Goal: Task Accomplishment & Management: Use online tool/utility

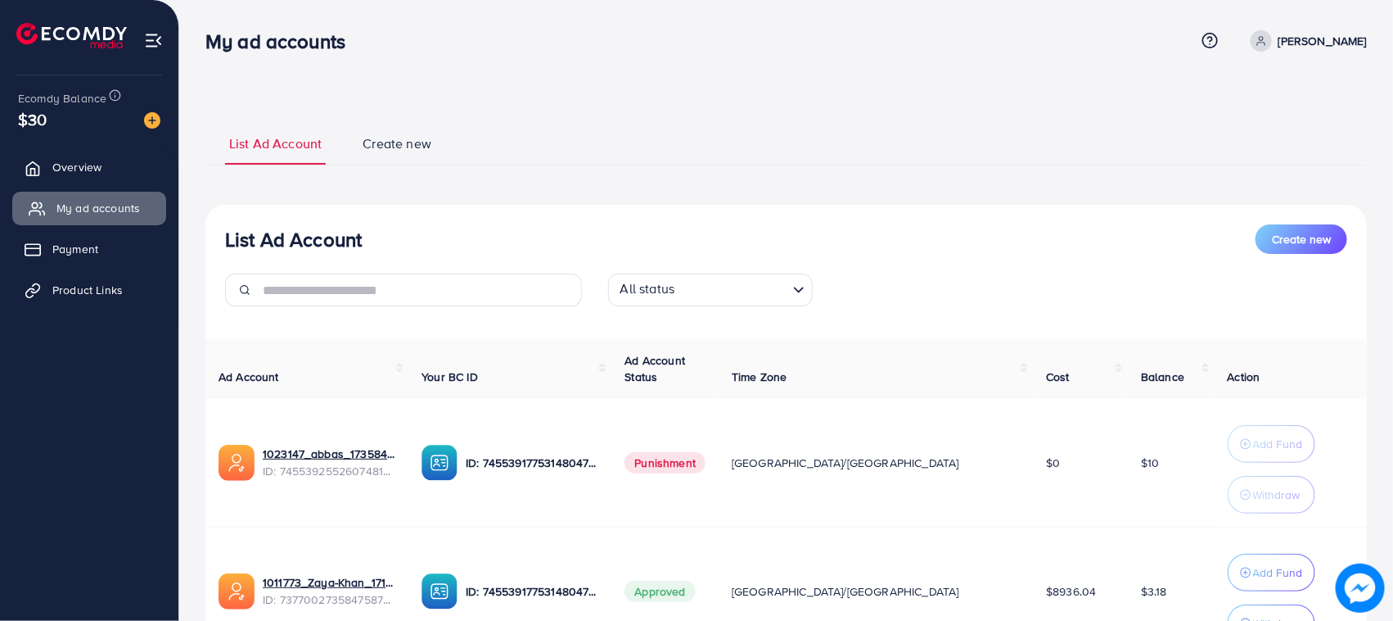
click at [103, 178] on link "Overview" at bounding box center [89, 167] width 154 height 33
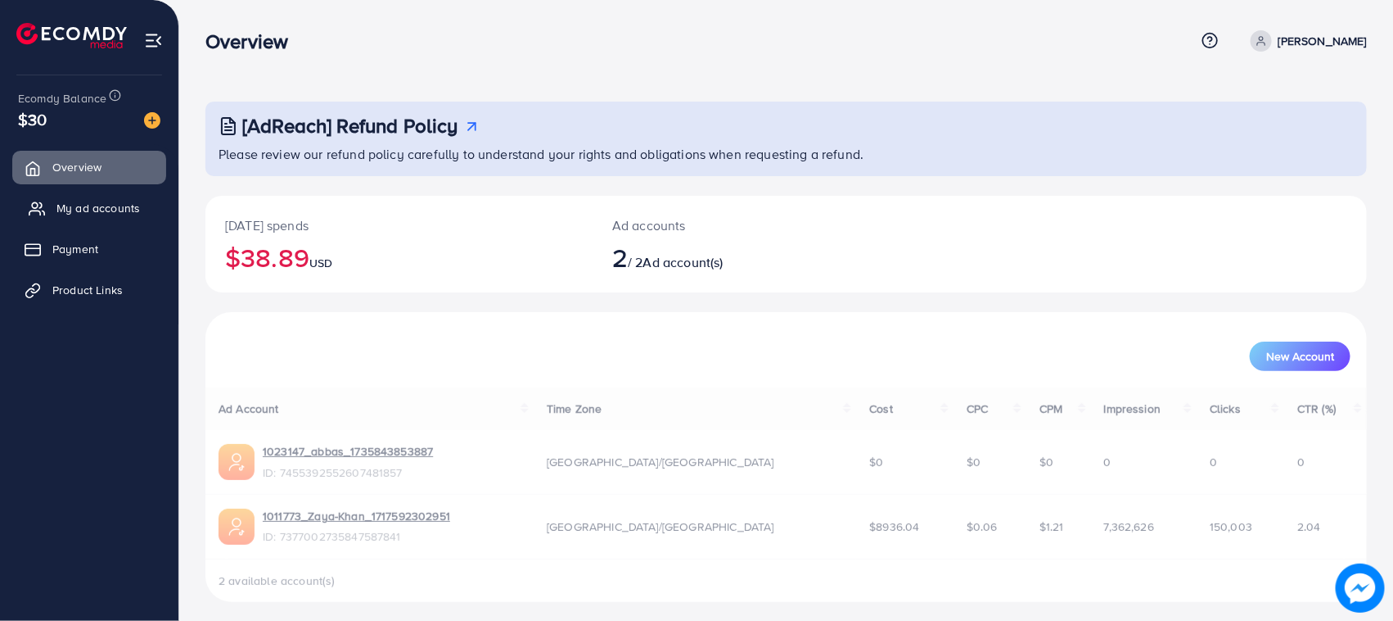
click at [107, 193] on link "My ad accounts" at bounding box center [89, 208] width 154 height 33
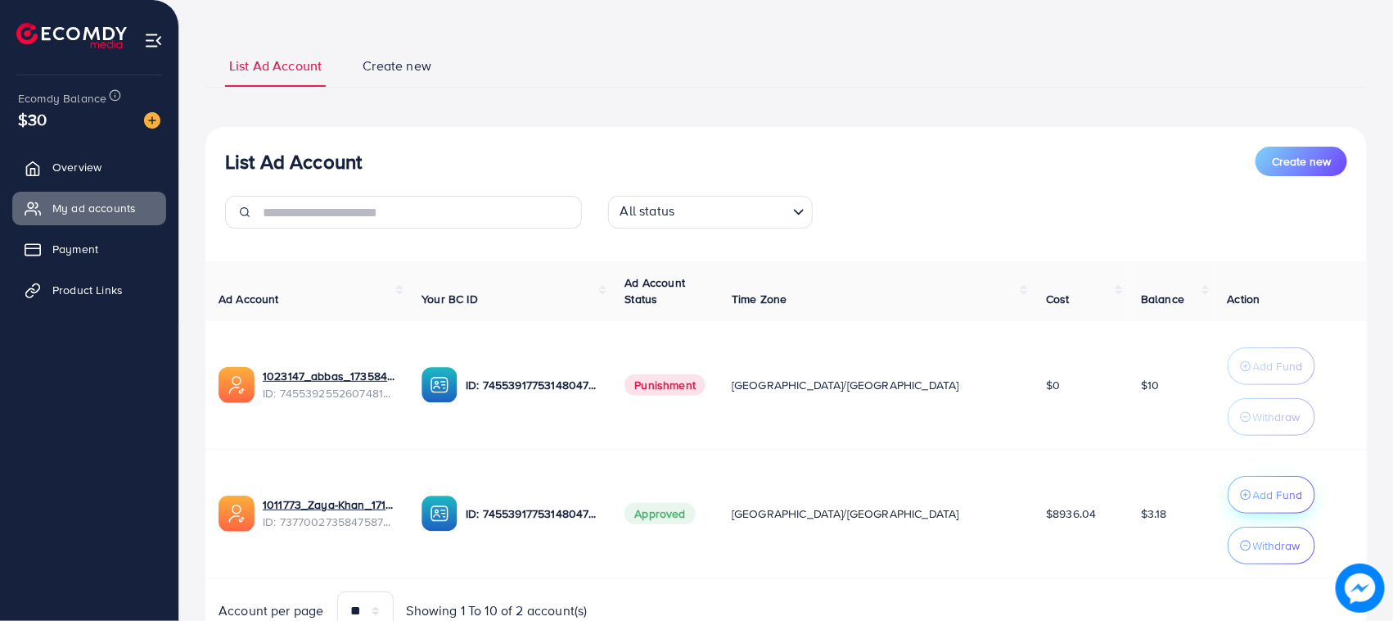
scroll to position [154, 0]
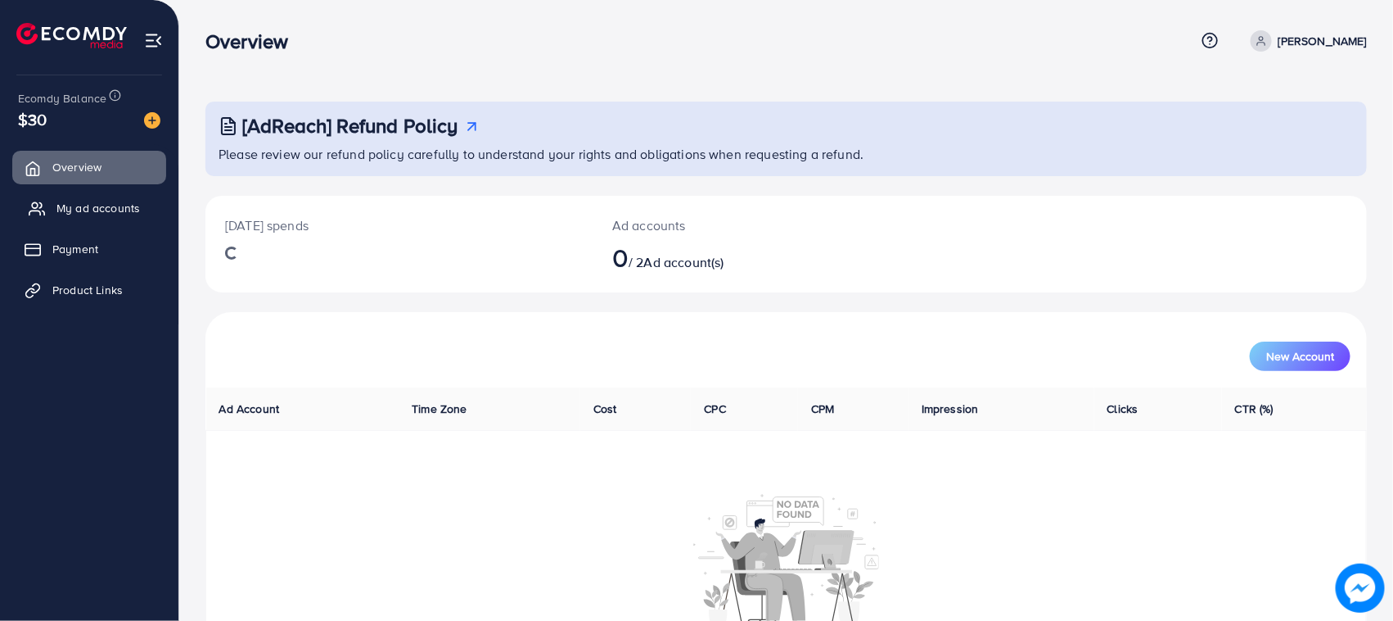
click at [119, 211] on span "My ad accounts" at bounding box center [98, 208] width 84 height 16
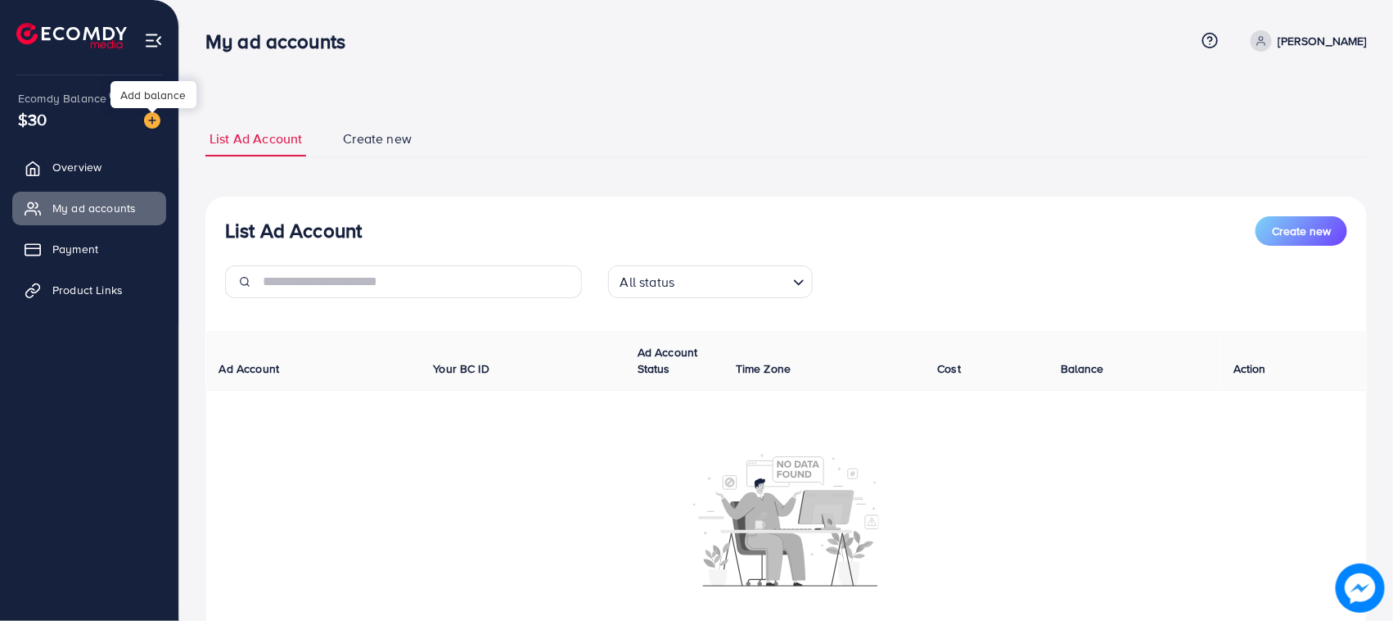
click at [156, 120] on img at bounding box center [152, 120] width 16 height 16
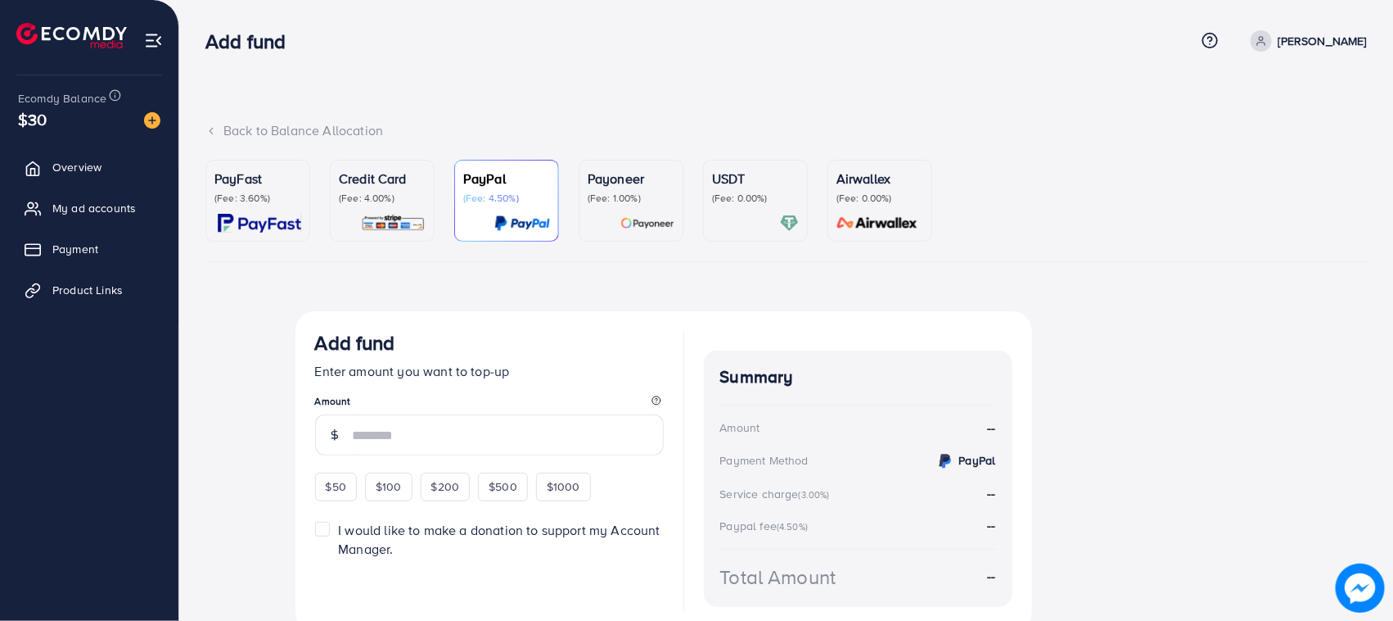
click at [355, 219] on div at bounding box center [382, 223] width 87 height 19
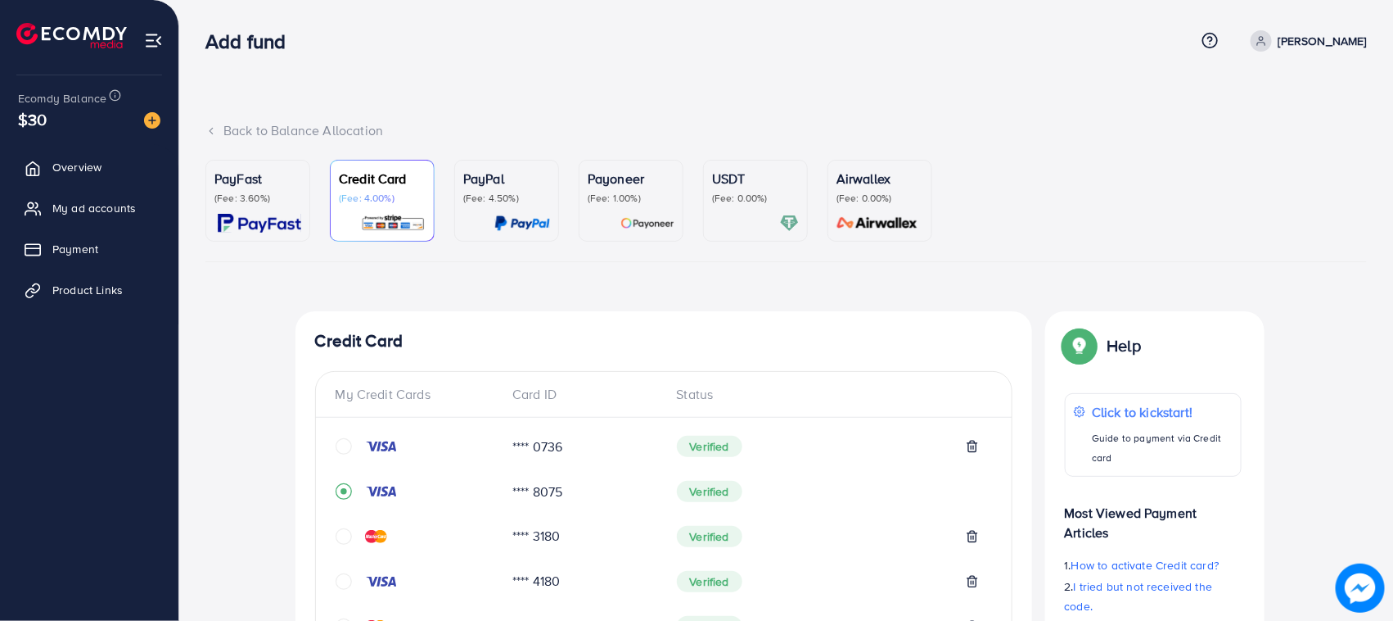
scroll to position [590, 0]
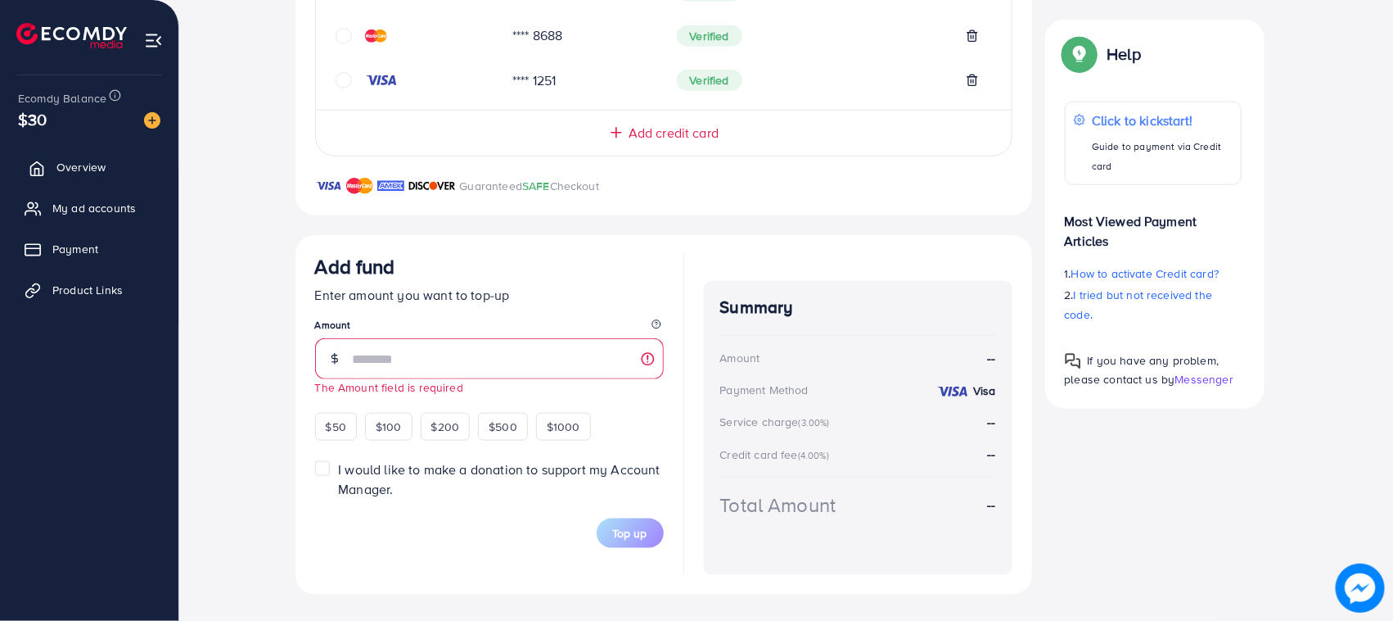
click at [49, 157] on link "Overview" at bounding box center [89, 167] width 154 height 33
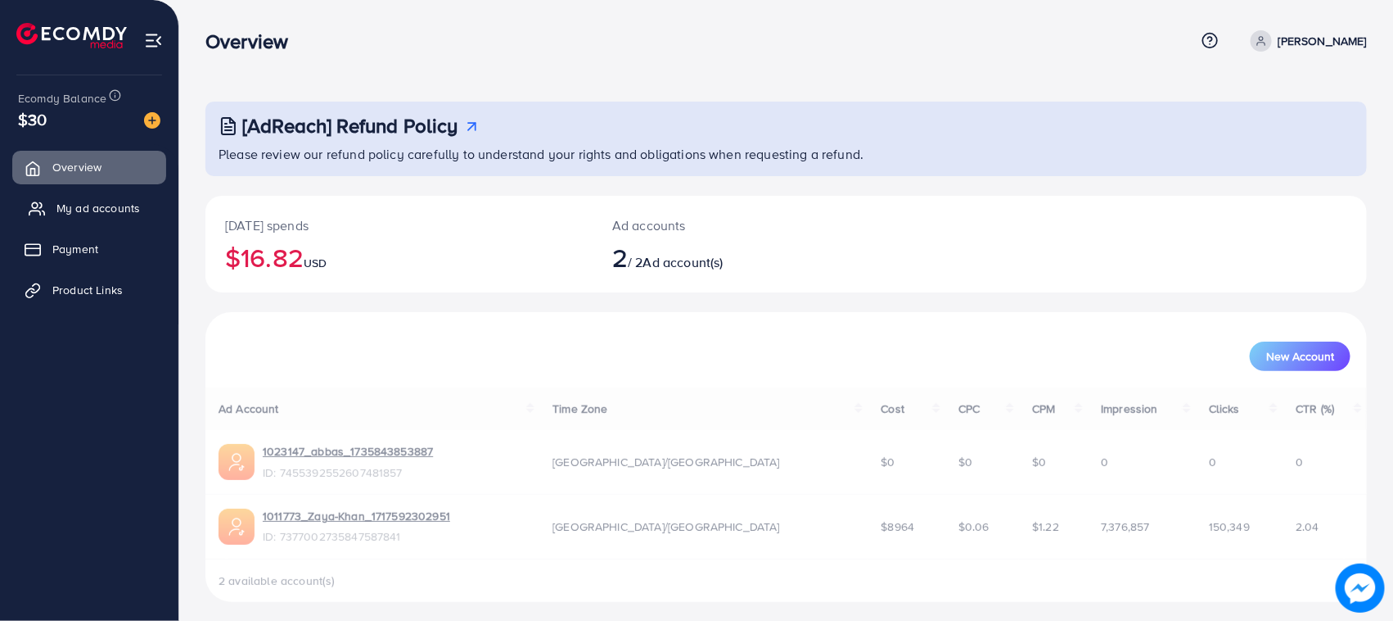
click at [100, 197] on link "My ad accounts" at bounding box center [89, 208] width 154 height 33
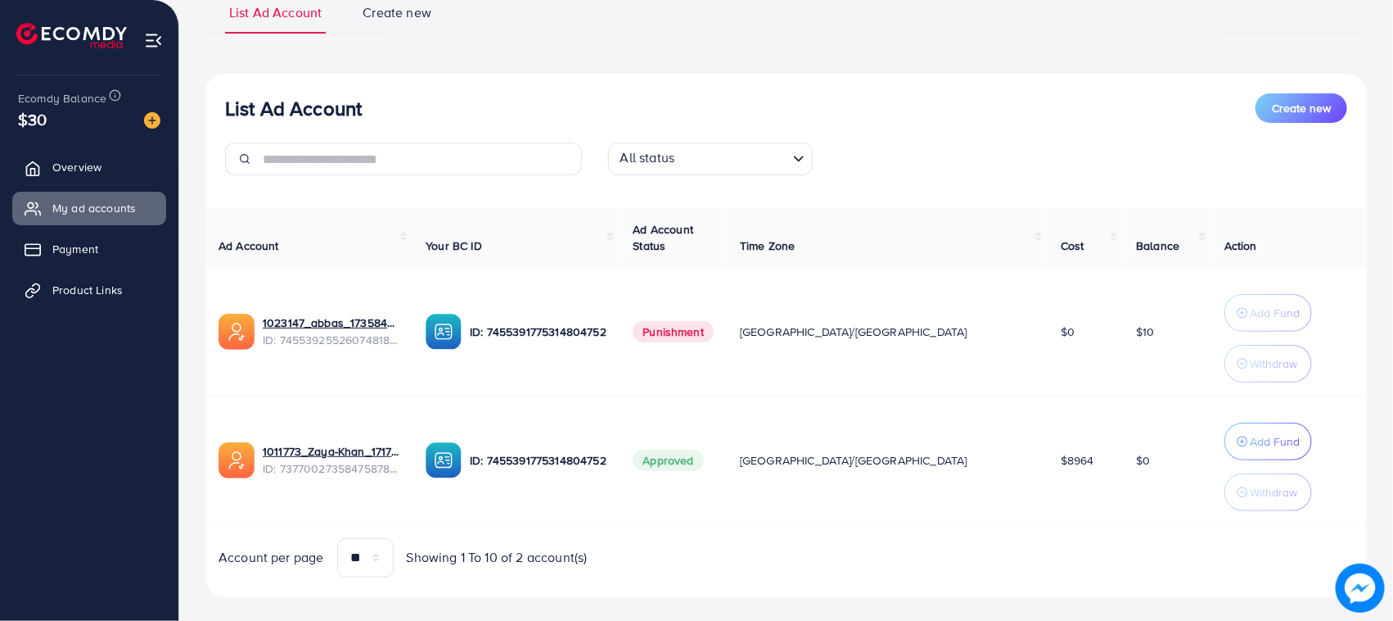
scroll to position [154, 0]
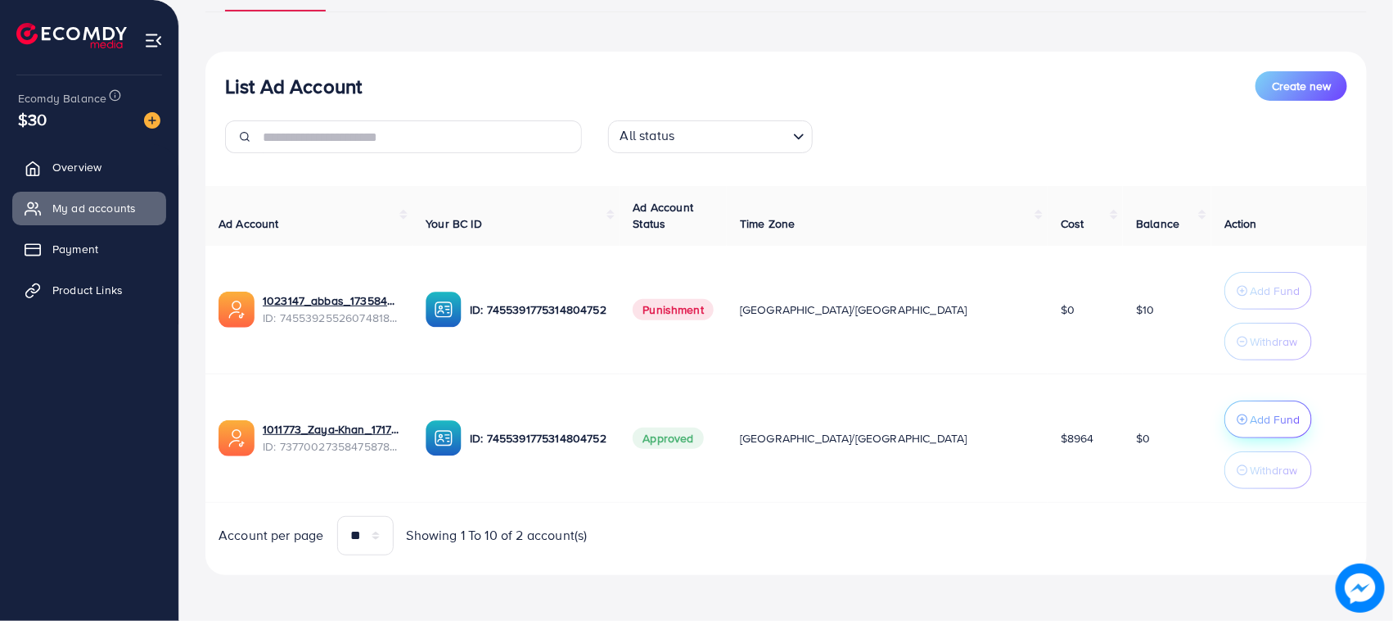
click at [1253, 412] on p "Add Fund" at bounding box center [1275, 419] width 50 height 20
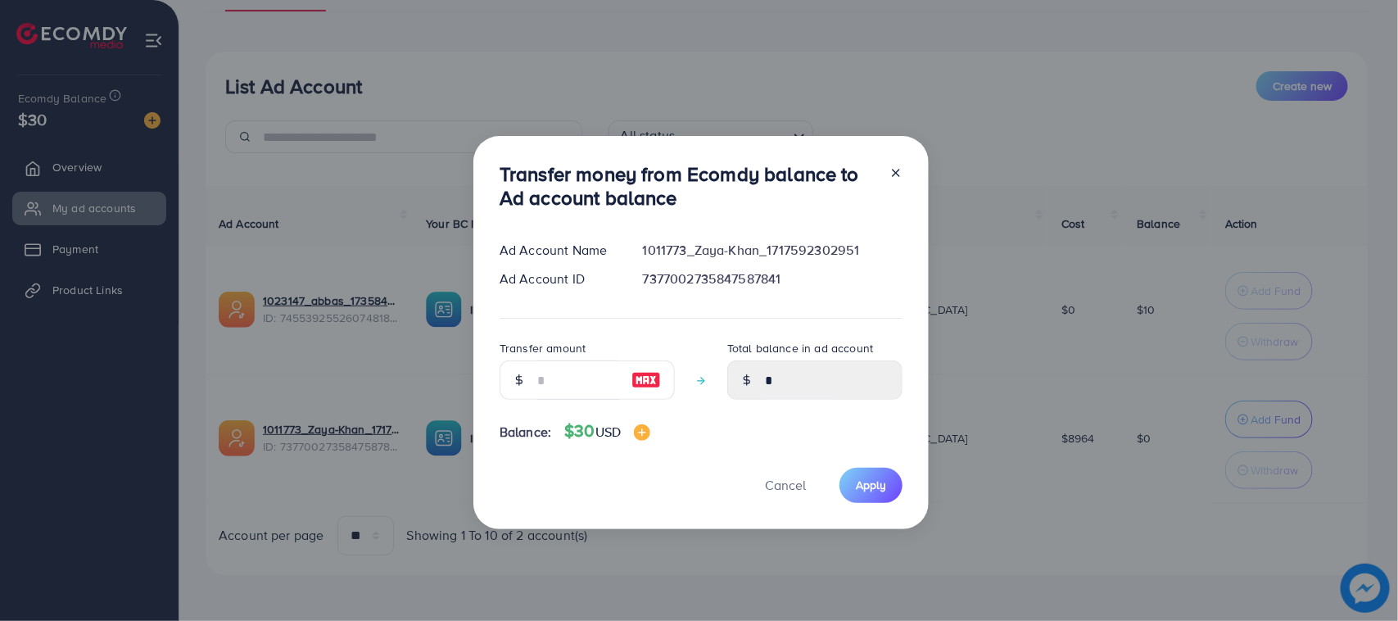
click at [603, 355] on div "Transfer amount" at bounding box center [586, 368] width 175 height 61
click at [583, 371] on input "number" at bounding box center [578, 379] width 82 height 39
type input "*"
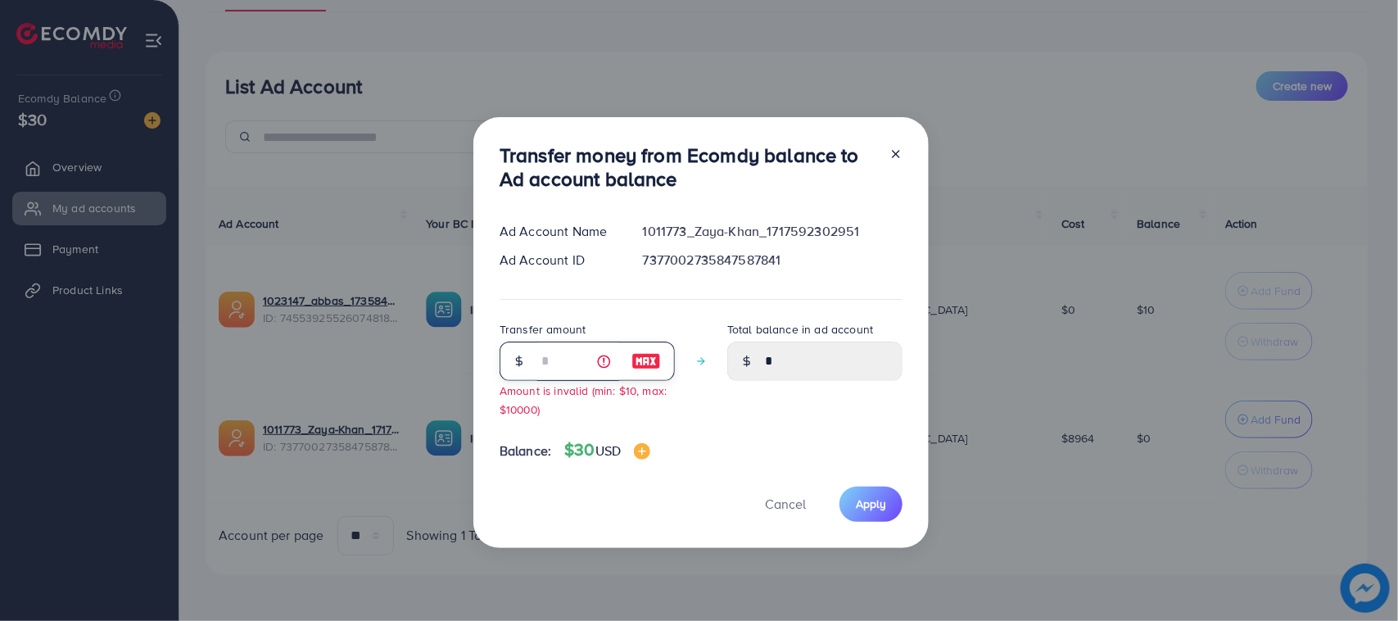
type input "****"
type input "**"
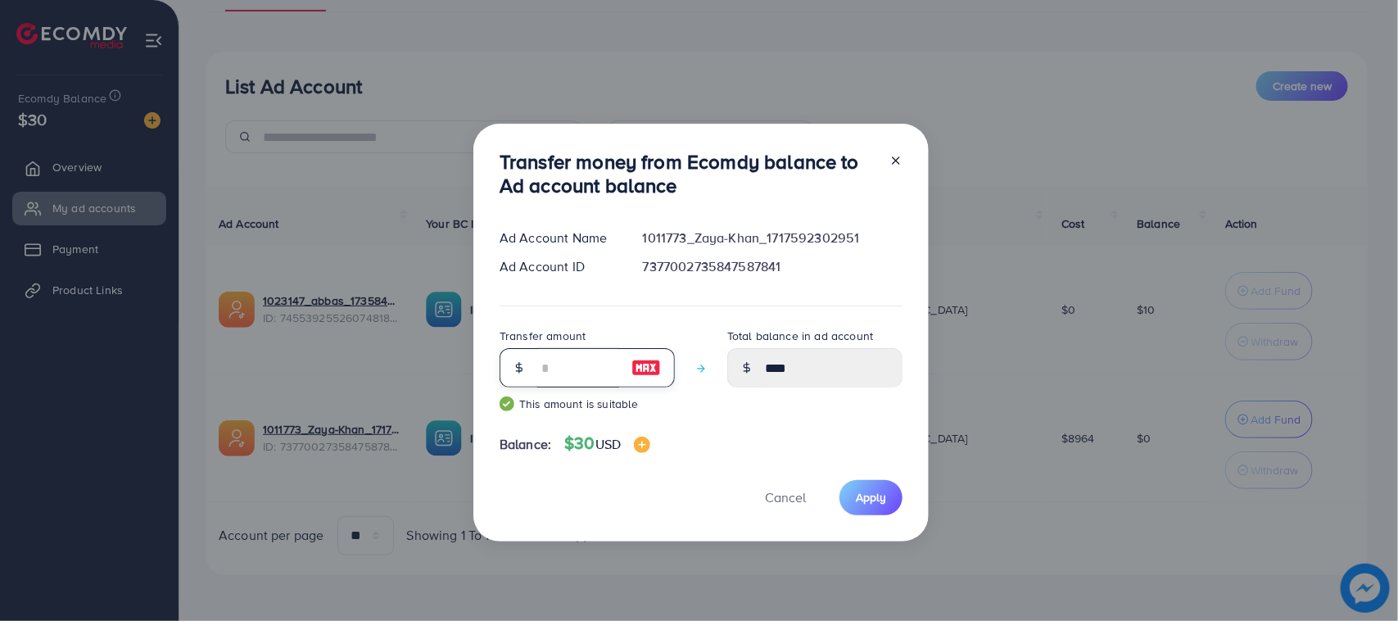
type input "*****"
type input "**"
click at [844, 498] on button "Apply" at bounding box center [870, 497] width 63 height 35
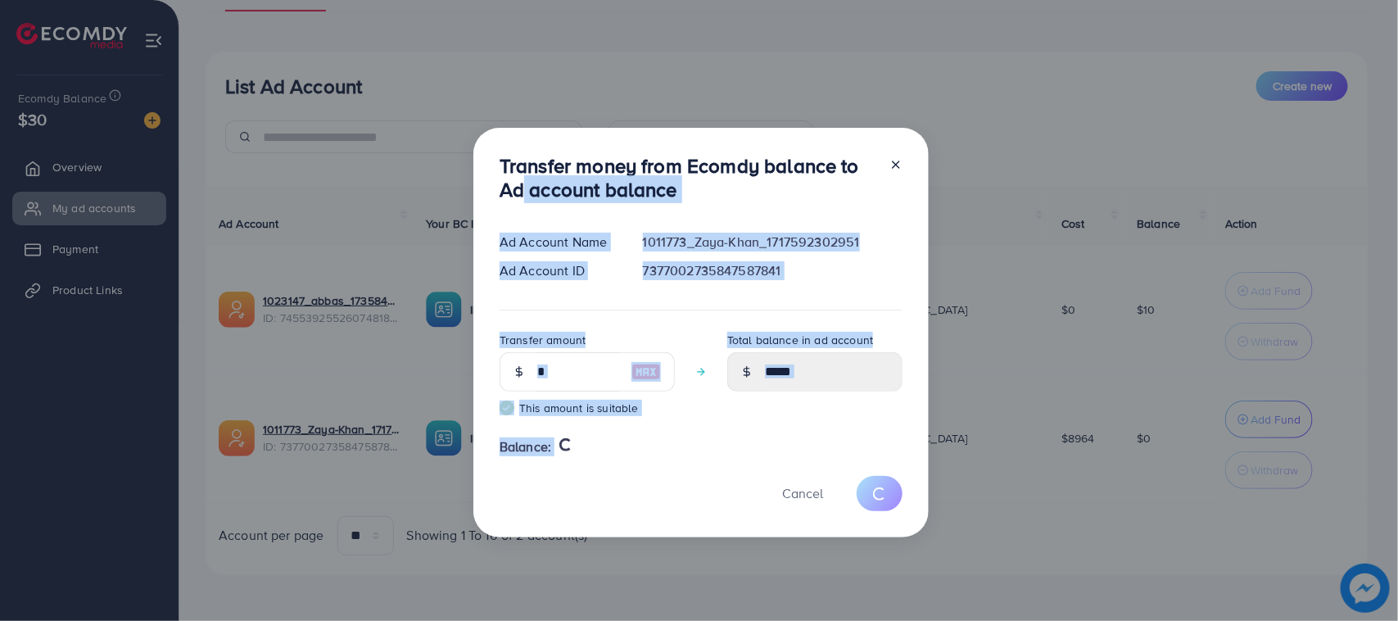
drag, startPoint x: 639, startPoint y: 391, endPoint x: 680, endPoint y: 505, distance: 121.7
click at [680, 505] on div "Transfer money from Ecomdy balance to Ad account balance Ad Account Name 101177…" at bounding box center [700, 332] width 455 height 409
type input "*"
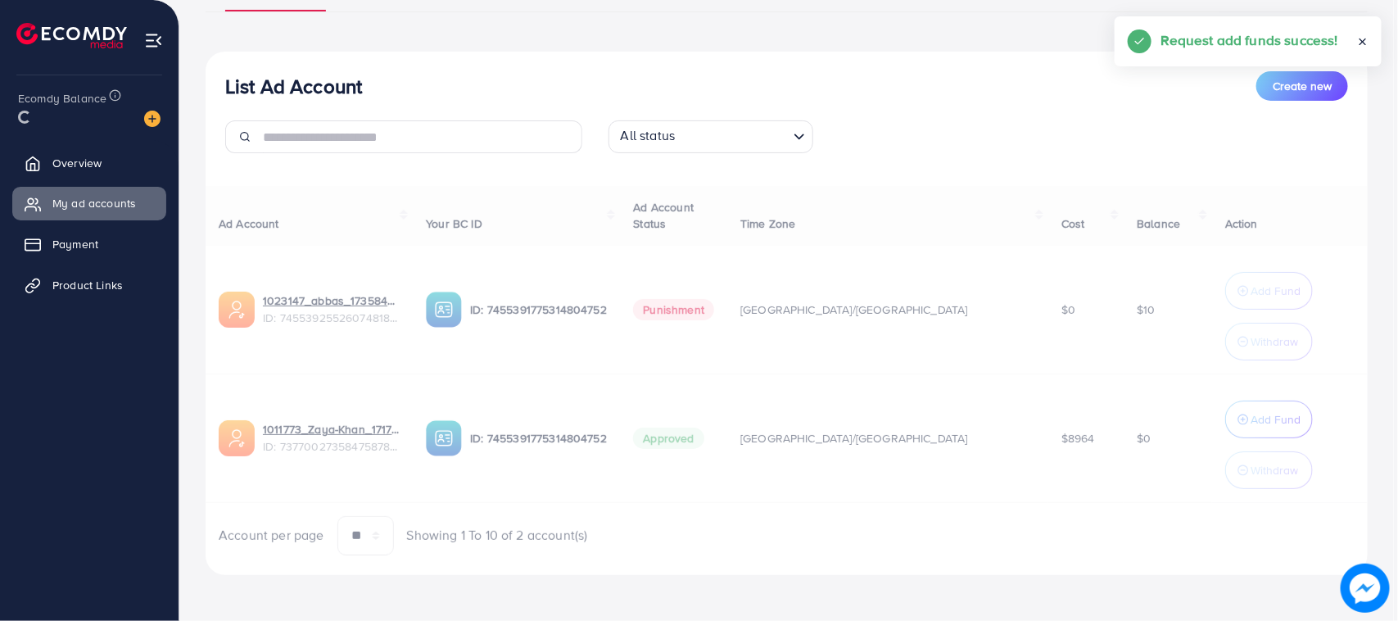
click at [680, 493] on div "Transfer money from Ecomdy balance to Ad account balance Ad Account Name 101177…" at bounding box center [700, 291] width 455 height 404
